Goal: Find specific page/section: Find specific page/section

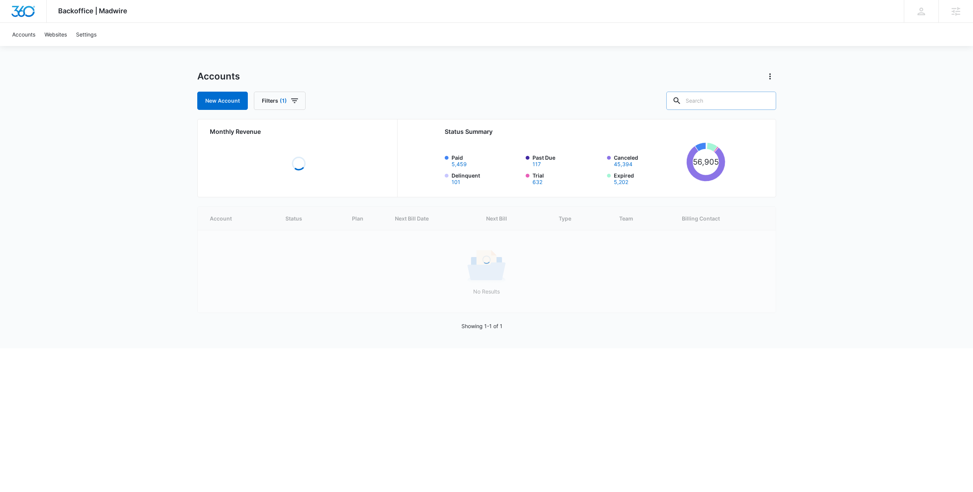
click at [727, 98] on input "text" at bounding box center [721, 101] width 110 height 18
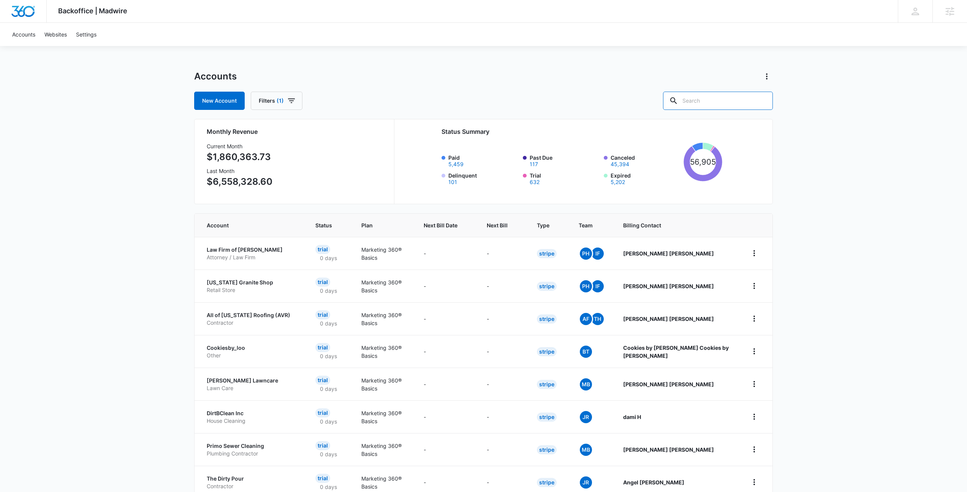
paste input "M335691"
type input "M335691"
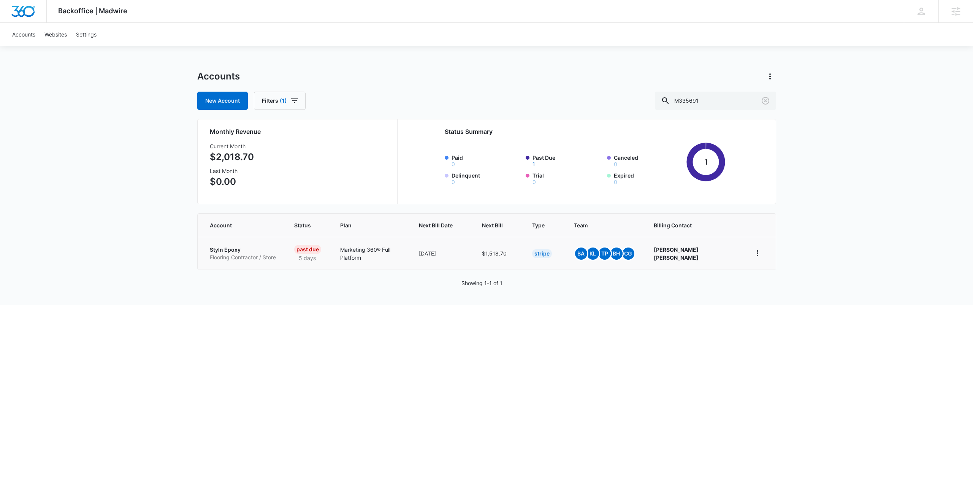
click at [237, 251] on p "Styln Epoxy" at bounding box center [243, 250] width 66 height 8
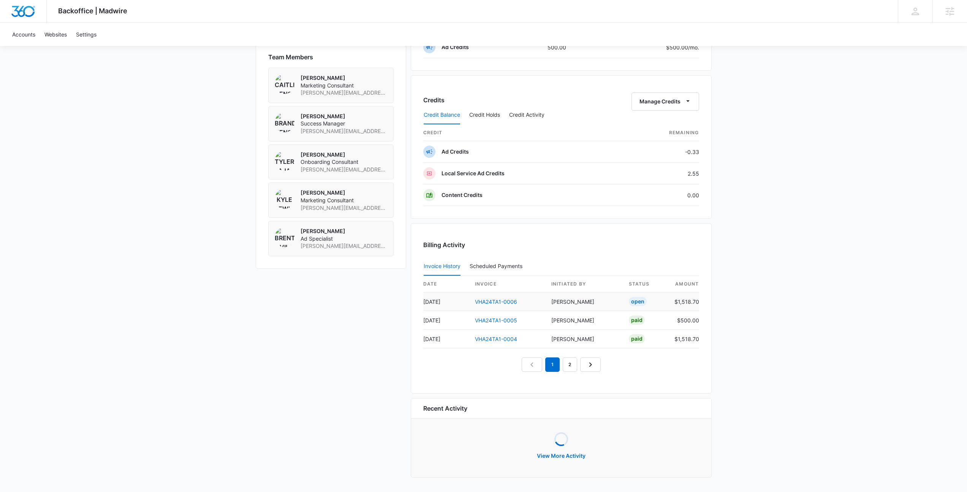
scroll to position [541, 0]
click at [503, 303] on link "VHA24TA1-0006" at bounding box center [496, 303] width 42 height 6
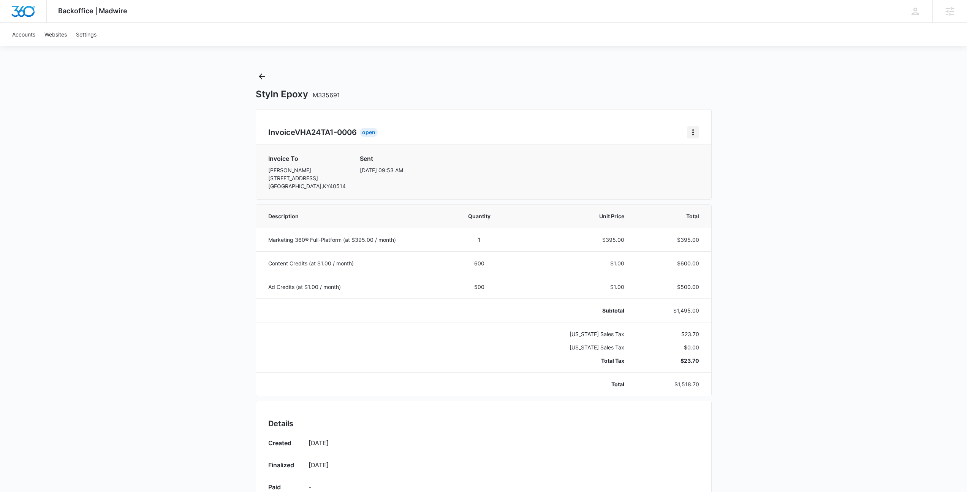
click at [694, 133] on icon "Home" at bounding box center [693, 132] width 9 height 9
click at [828, 243] on div "Backoffice | Madwire Apps Settings [PERSON_NAME] Johns [EMAIL_ADDRESS][PERSON_N…" at bounding box center [483, 384] width 967 height 769
click at [261, 74] on icon "Back" at bounding box center [262, 76] width 6 height 6
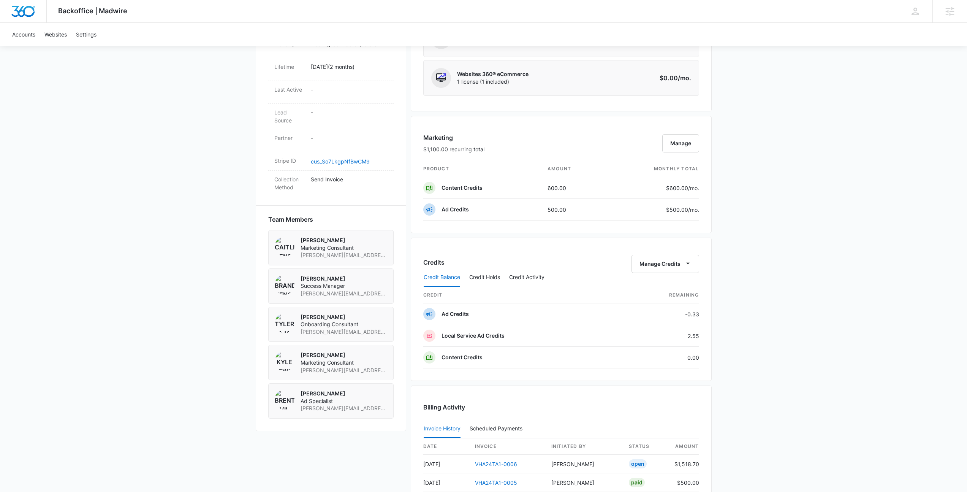
scroll to position [541, 0]
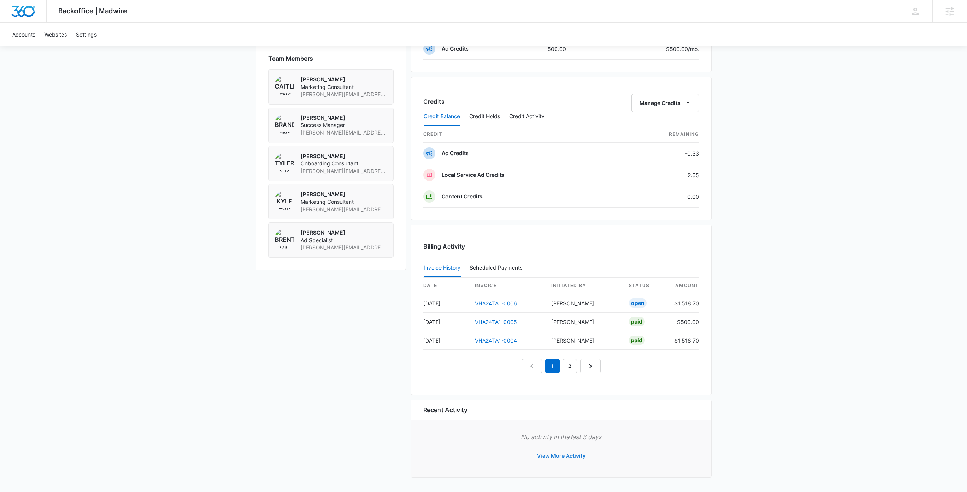
click at [553, 456] on button "View More Activity" at bounding box center [562, 456] width 64 height 18
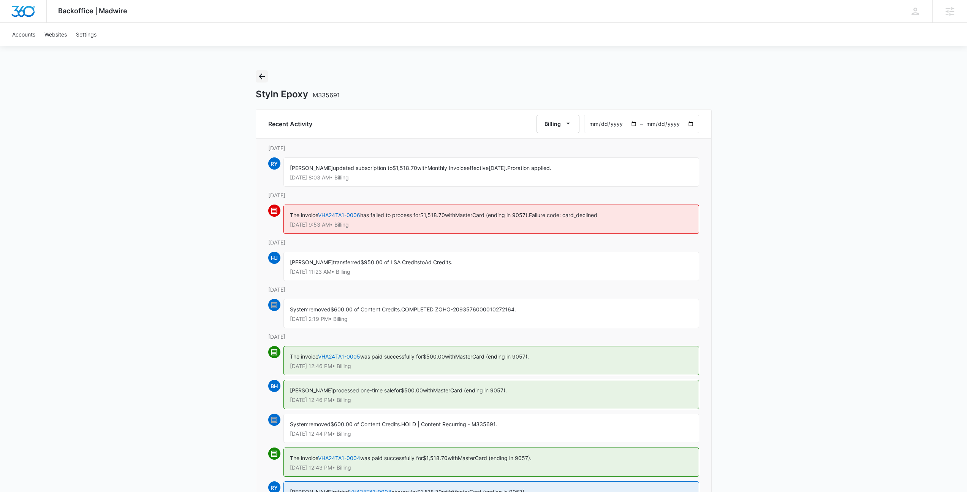
click at [262, 76] on icon "Back" at bounding box center [261, 76] width 9 height 9
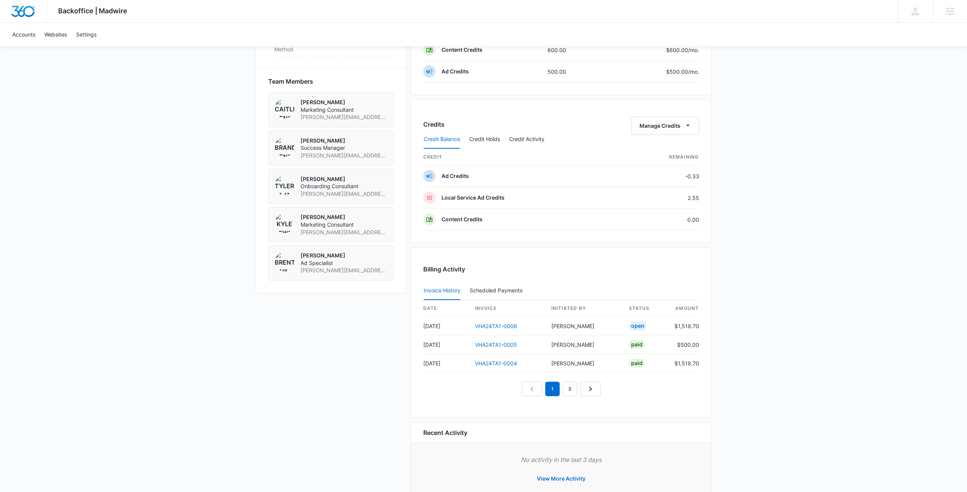
scroll to position [541, 0]
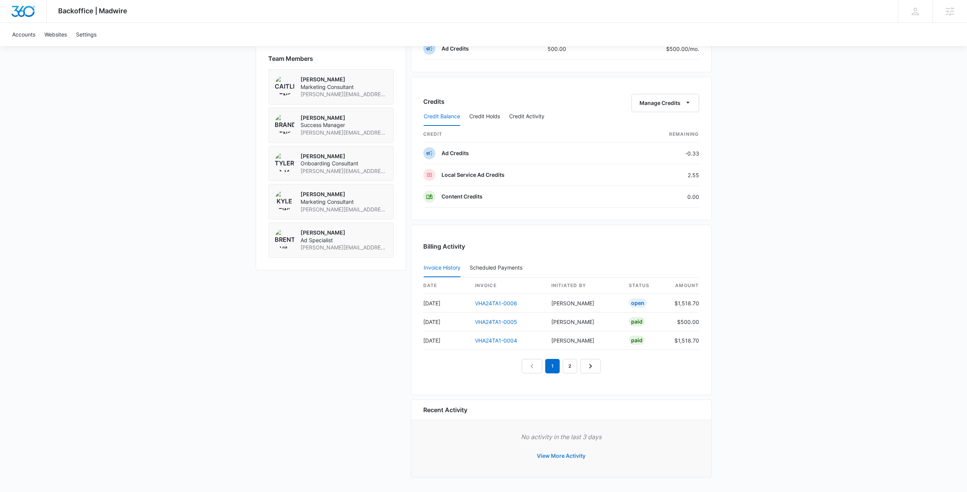
click at [554, 452] on button "View More Activity" at bounding box center [562, 456] width 64 height 18
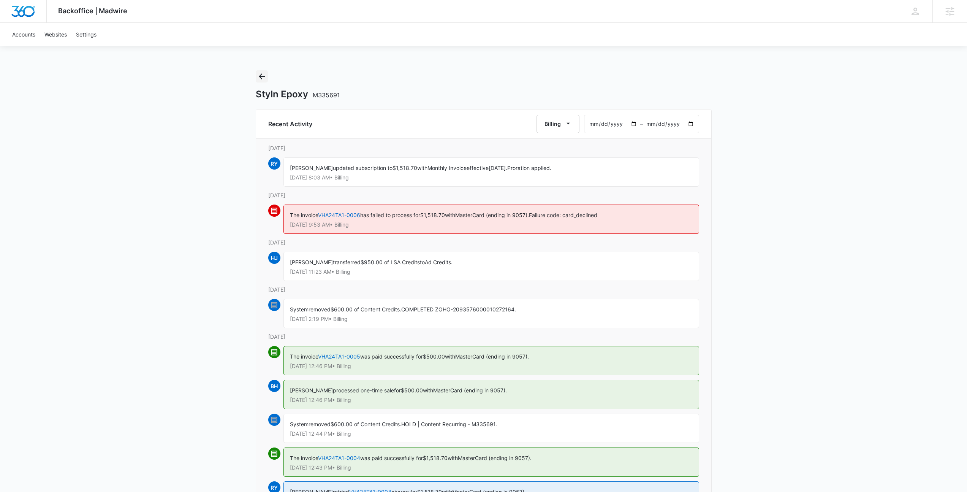
click at [262, 76] on icon "Back" at bounding box center [261, 76] width 9 height 9
